Goal: Navigation & Orientation: Find specific page/section

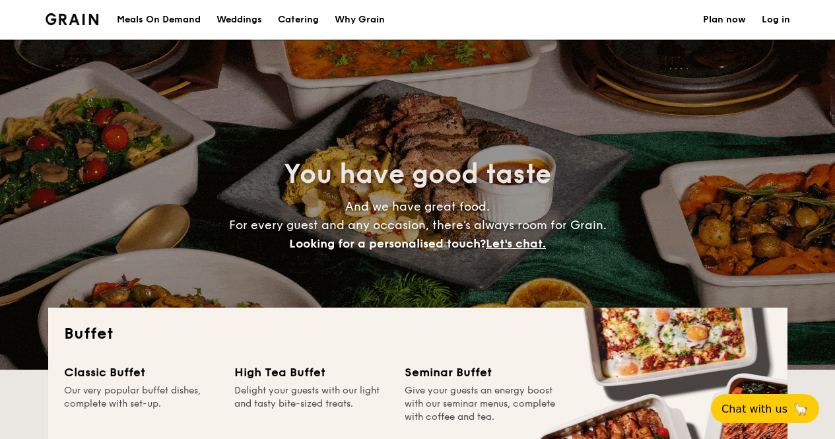
select select
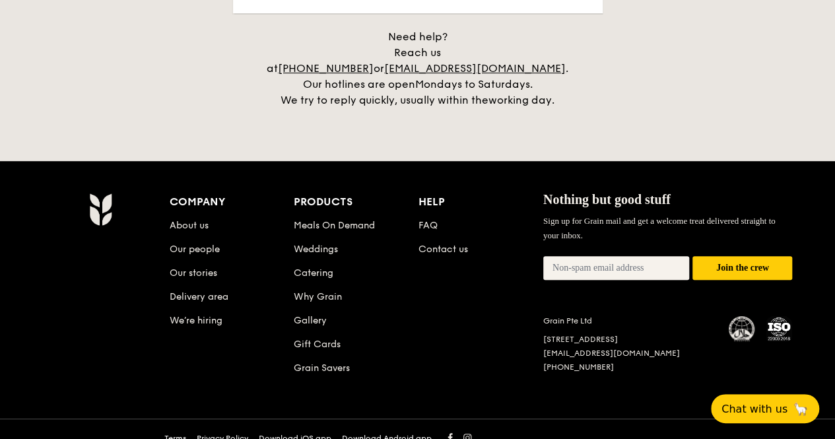
scroll to position [2778, 0]
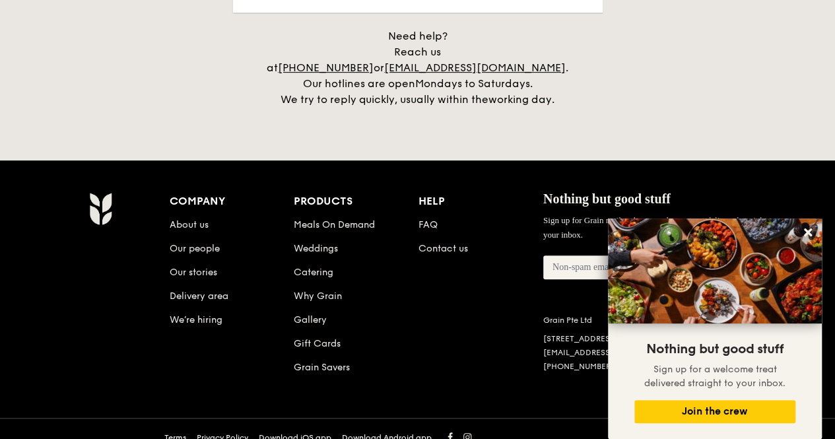
click at [495, 360] on div "Company About us Our people Our stories Delivery area We’re hiring Products Mea…" at bounding box center [481, 294] width 623 height 205
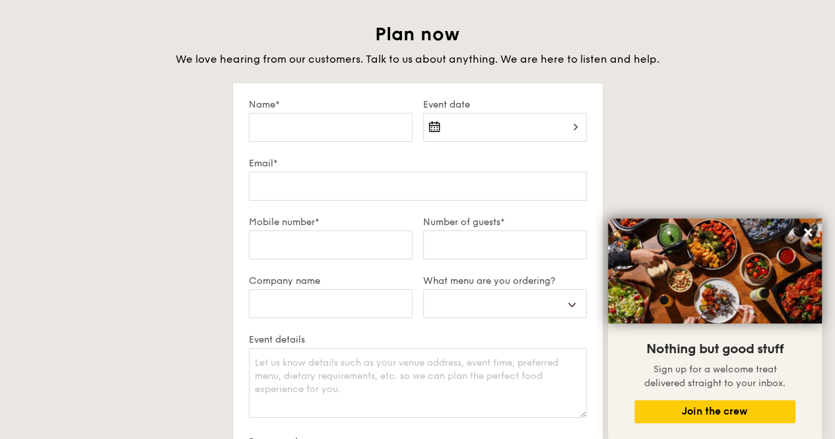
scroll to position [2250, 0]
click at [807, 236] on icon at bounding box center [808, 233] width 12 height 12
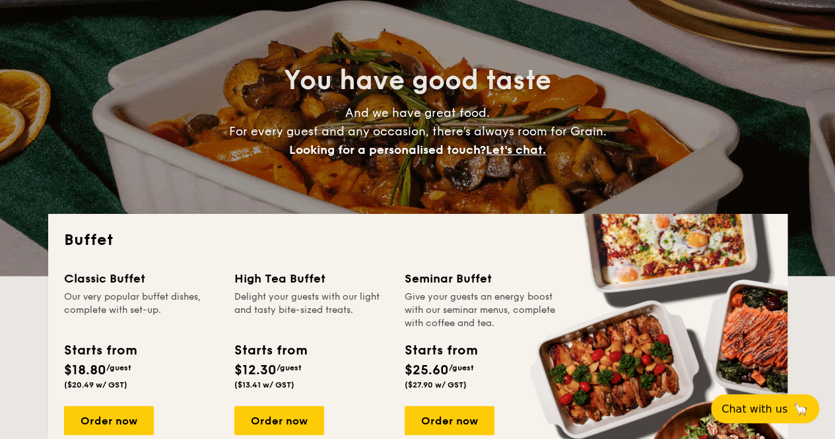
scroll to position [0, 0]
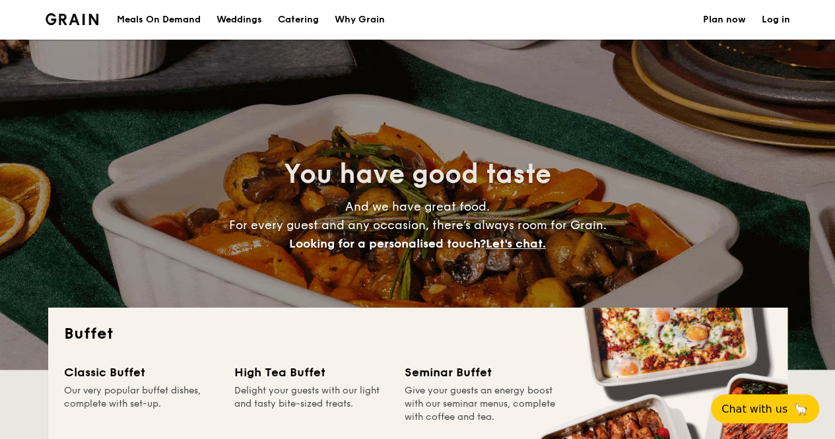
click at [151, 20] on div "Meals On Demand" at bounding box center [159, 20] width 84 height 40
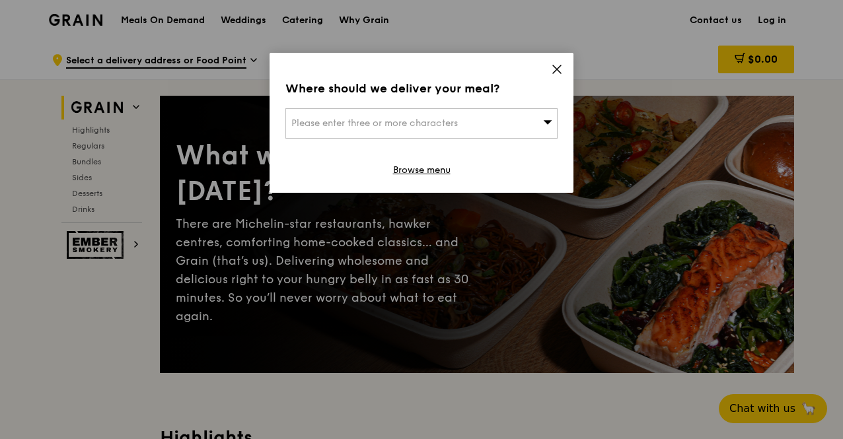
click at [557, 65] on icon at bounding box center [557, 69] width 12 height 12
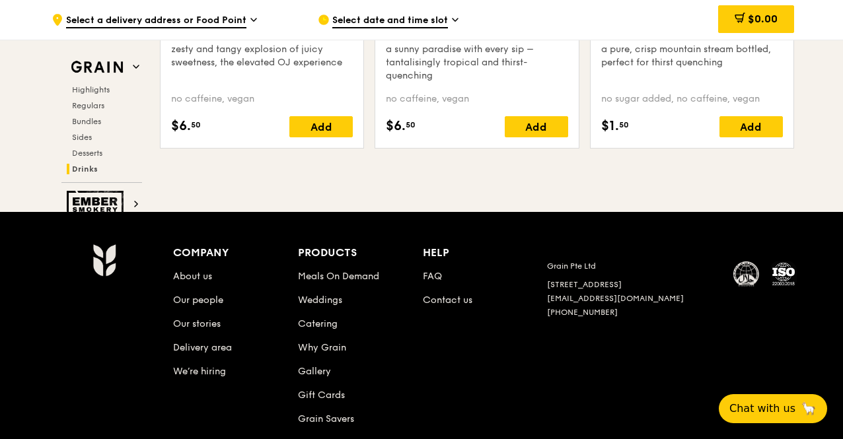
scroll to position [5500, 0]
